Goal: Task Accomplishment & Management: Manage account settings

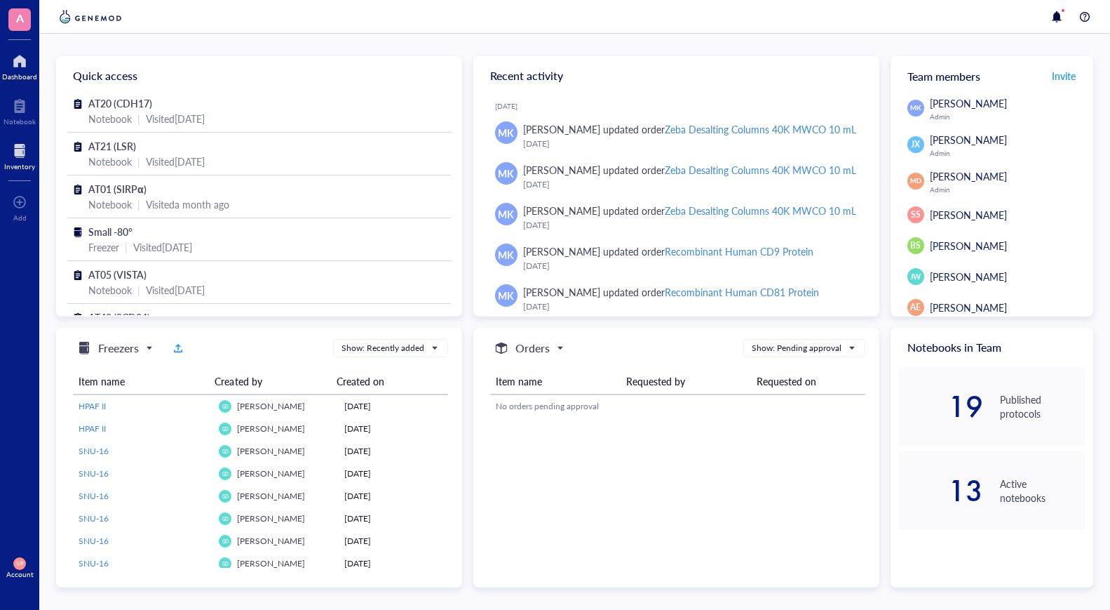
click at [22, 152] on div at bounding box center [19, 151] width 31 height 22
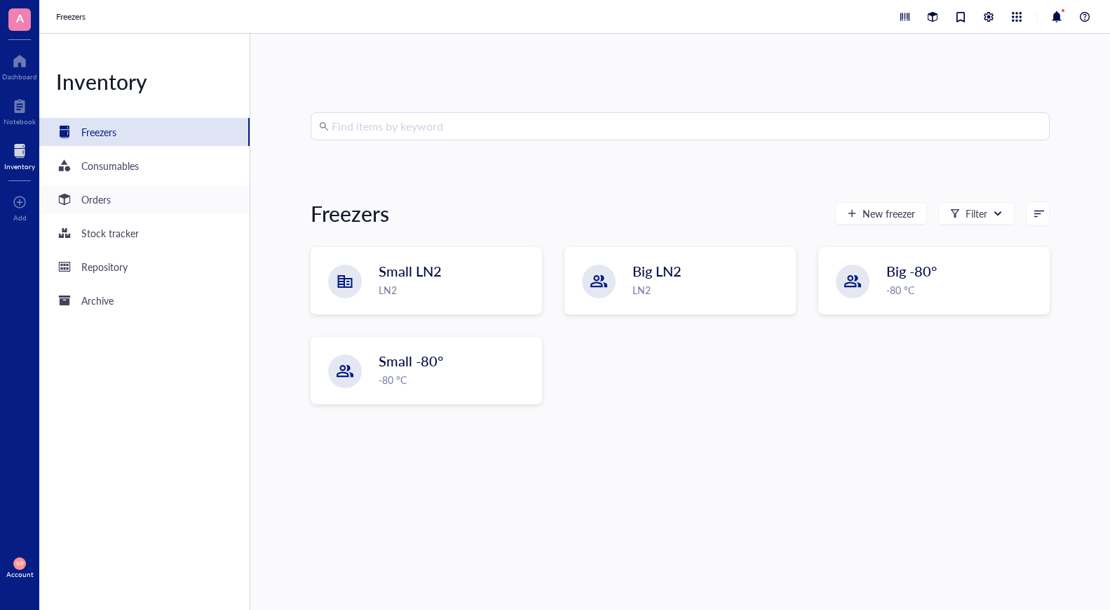
click at [106, 204] on div "Orders" at bounding box center [95, 198] width 29 height 15
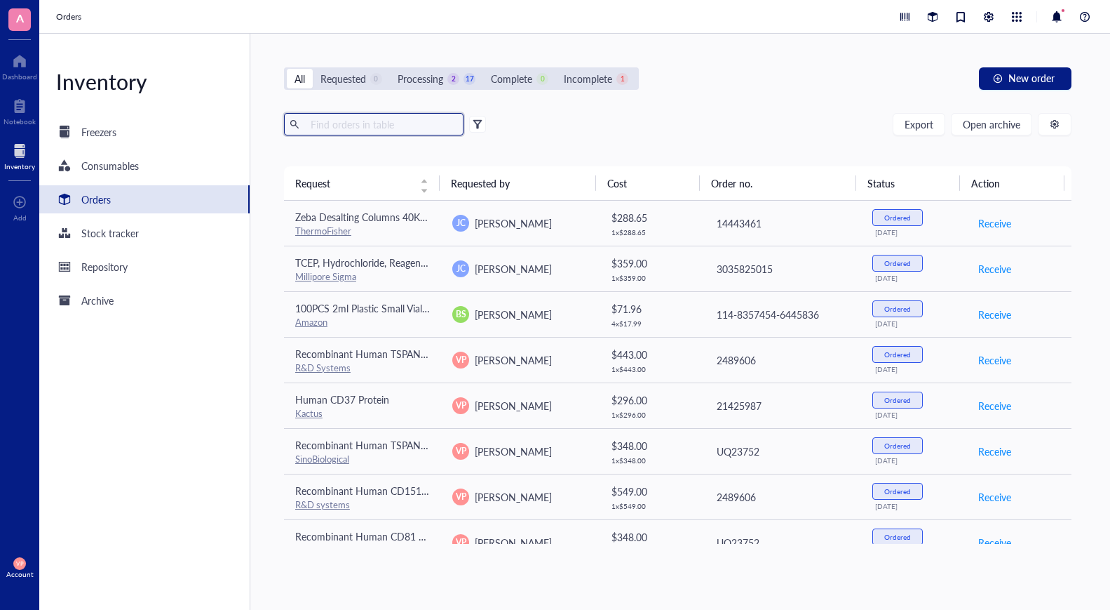
click at [347, 121] on input "text" at bounding box center [381, 124] width 153 height 21
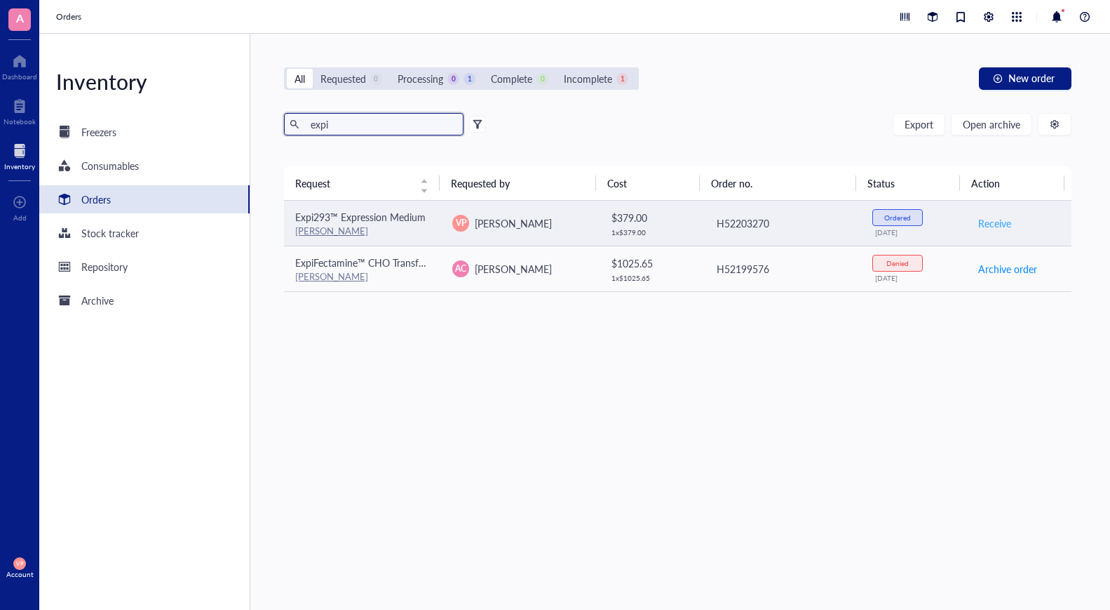
type input "expi"
click at [983, 224] on span "Receive" at bounding box center [994, 222] width 33 height 15
